Goal: Task Accomplishment & Management: Manage account settings

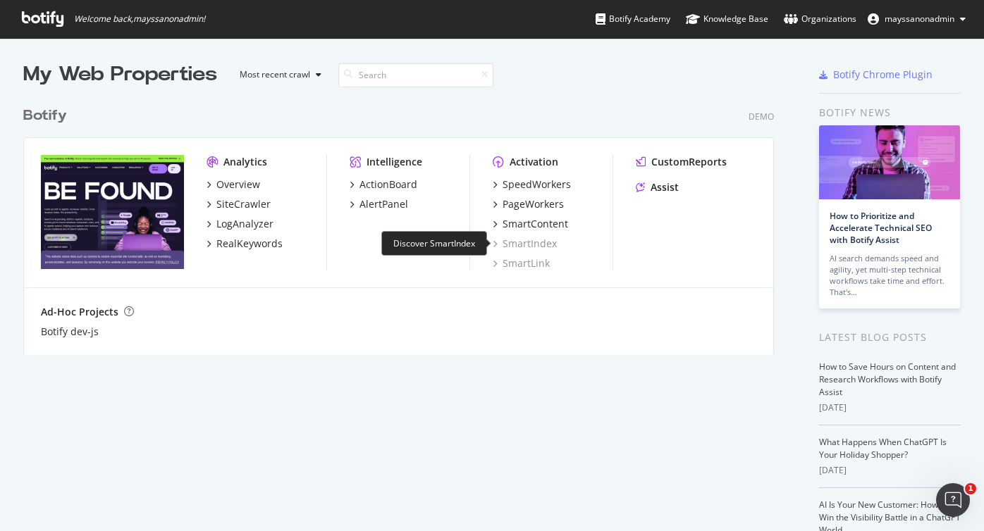
click at [522, 245] on div "SmartIndex" at bounding box center [525, 244] width 64 height 14
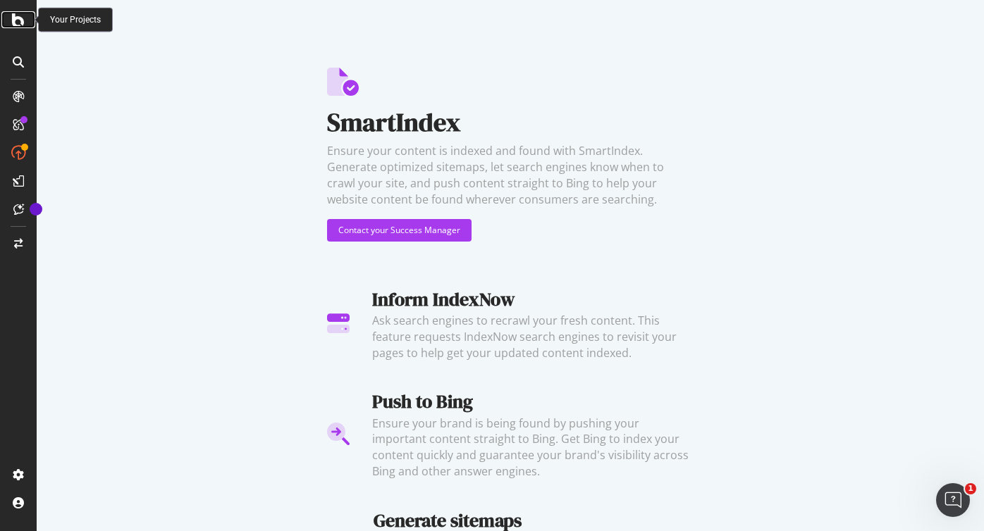
click at [16, 27] on icon at bounding box center [18, 19] width 13 height 17
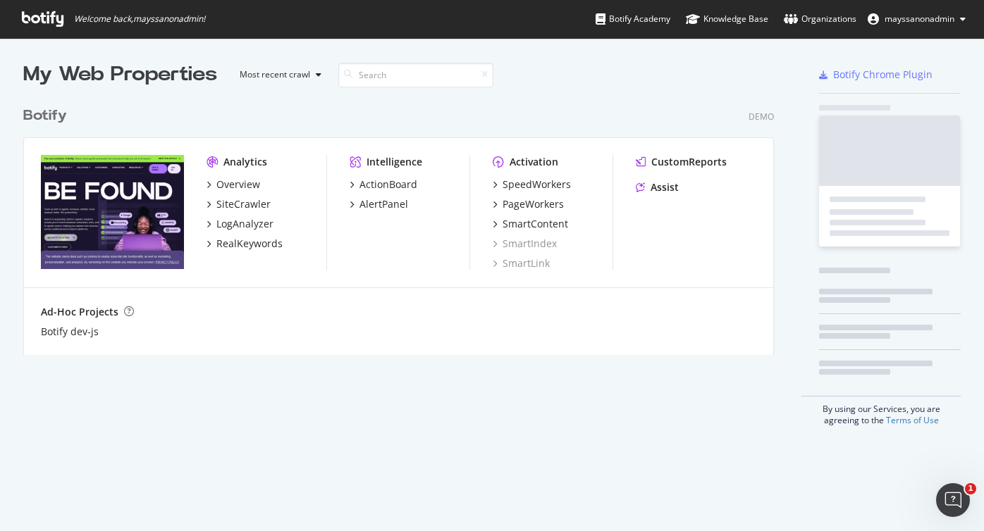
scroll to position [266, 762]
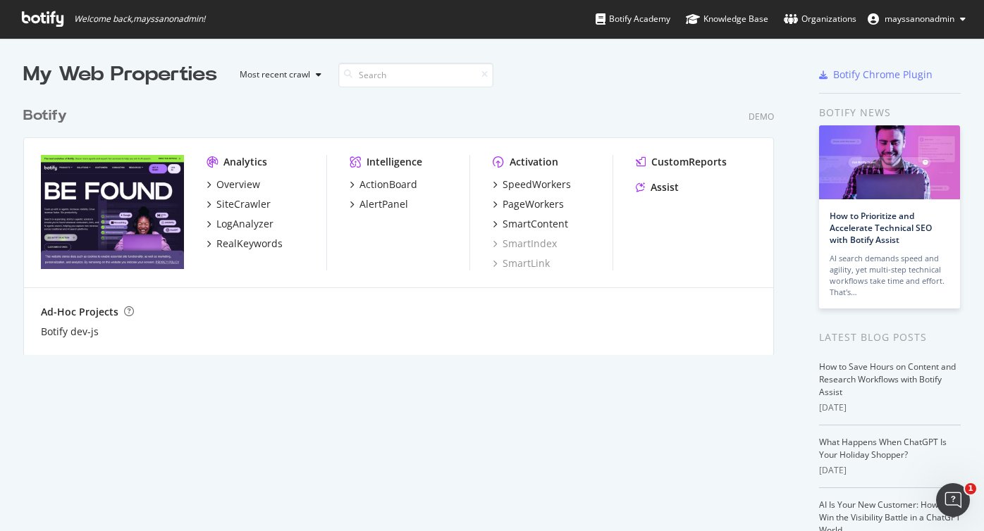
click at [40, 21] on icon at bounding box center [43, 19] width 42 height 16
click at [915, 20] on span "mayssanonadmin" at bounding box center [919, 19] width 70 height 12
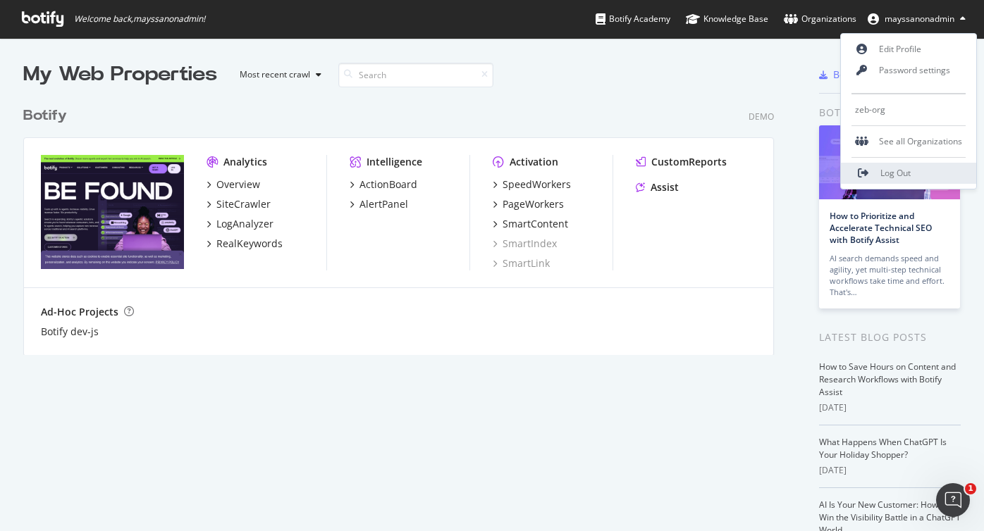
click at [867, 174] on icon at bounding box center [864, 173] width 12 height 1
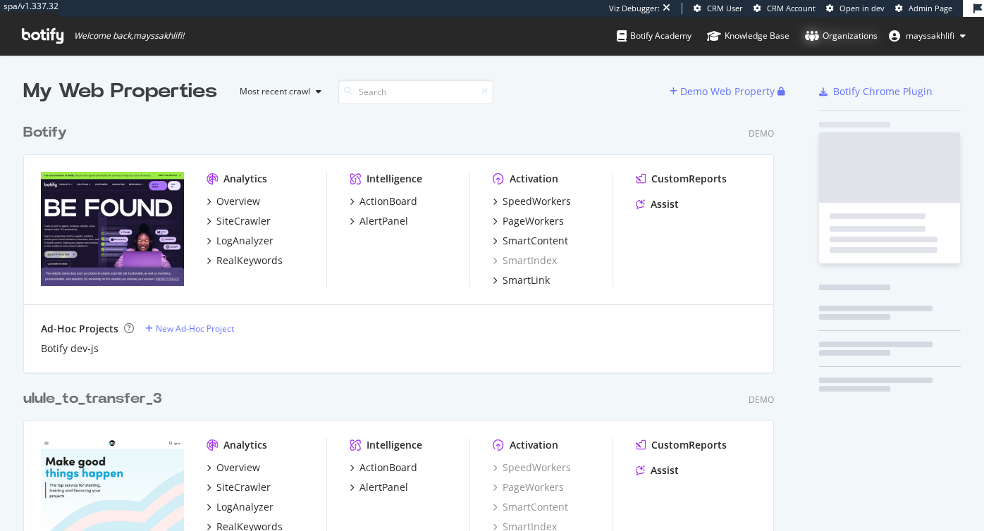
scroll to position [1006, 762]
